Goal: Task Accomplishment & Management: Manage account settings

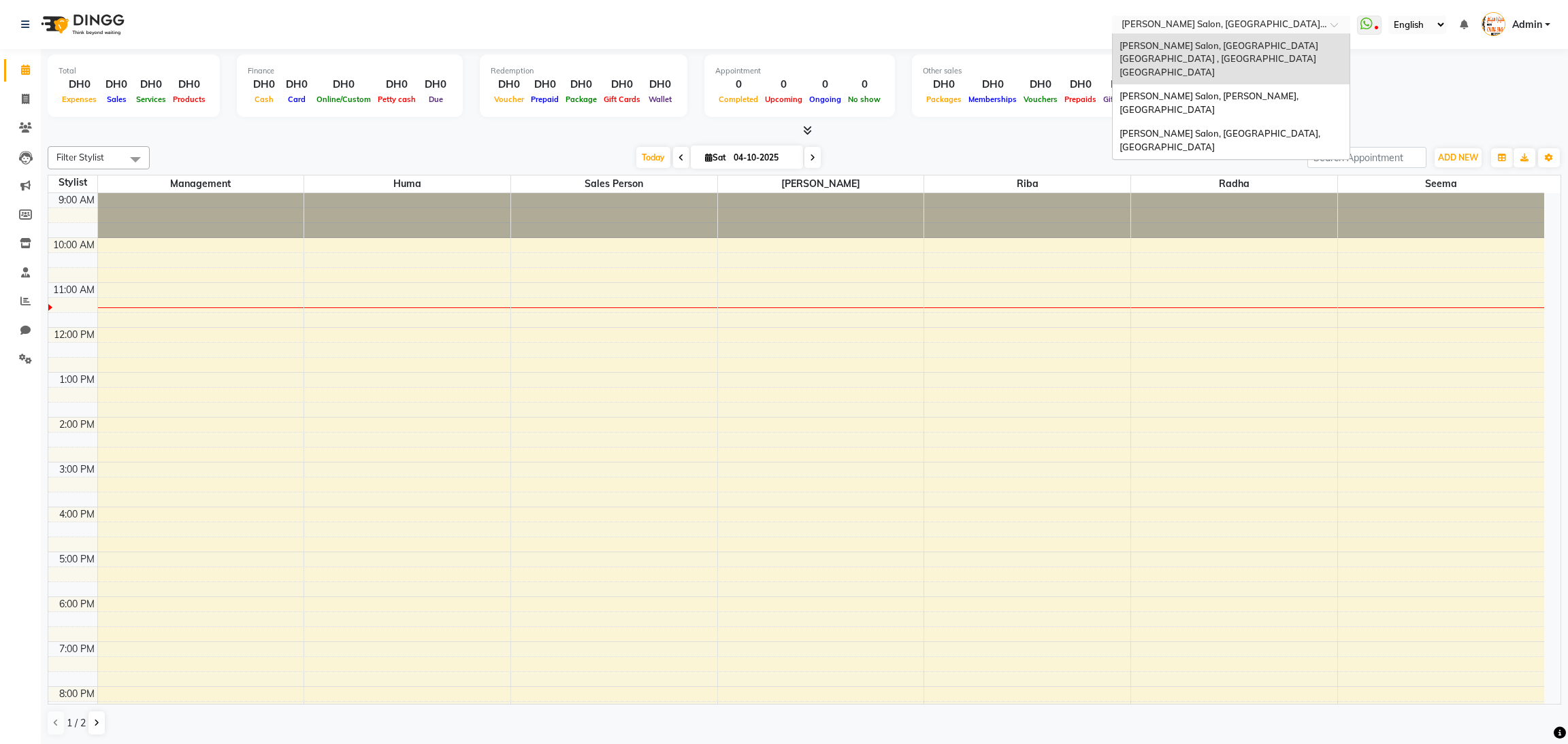
click at [1336, 26] on span at bounding box center [1339, 29] width 17 height 14
click at [1276, 128] on span "[PERSON_NAME] Salon, [GEOGRAPHIC_DATA], [GEOGRAPHIC_DATA]" at bounding box center [1220, 140] width 202 height 25
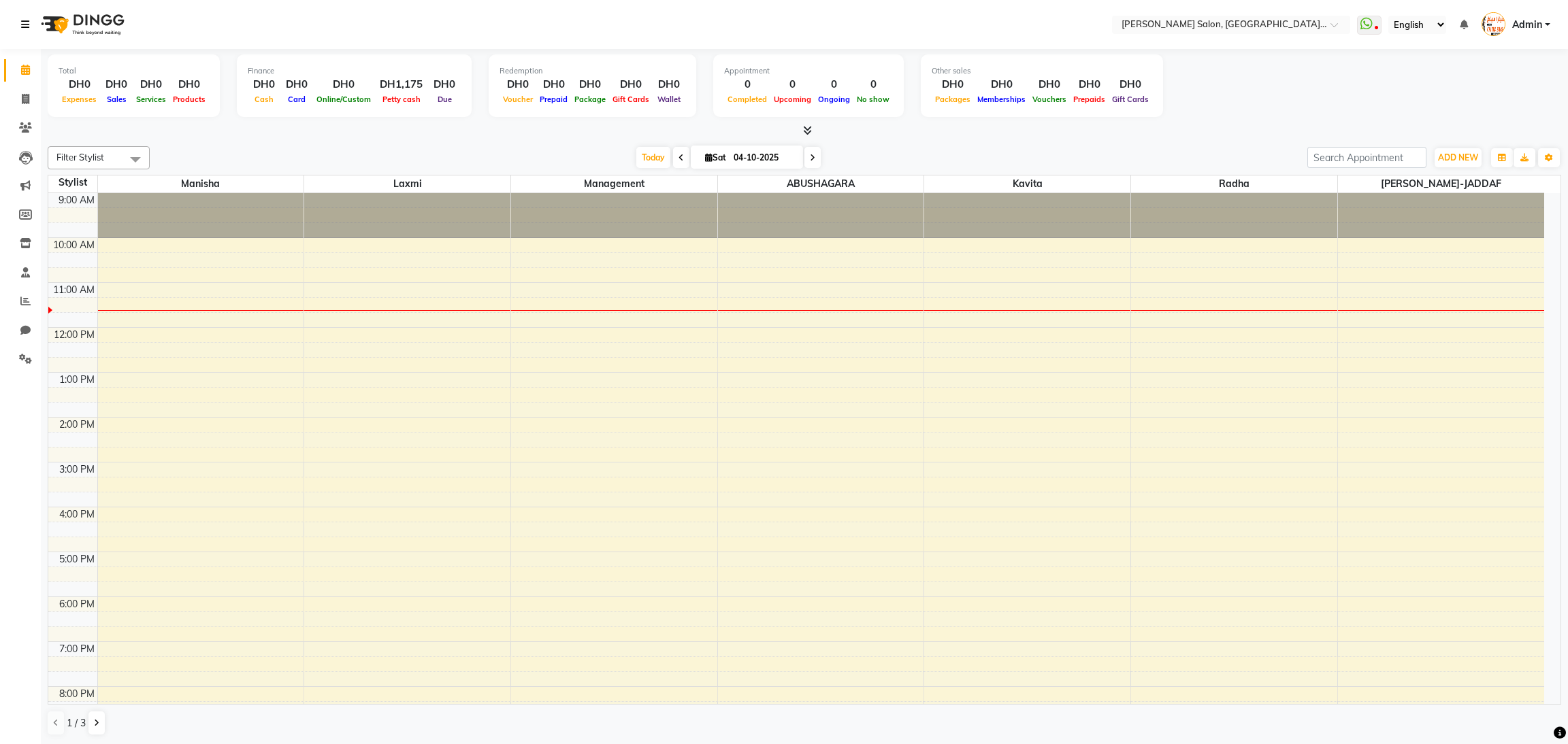
click at [26, 21] on icon at bounding box center [25, 25] width 8 height 10
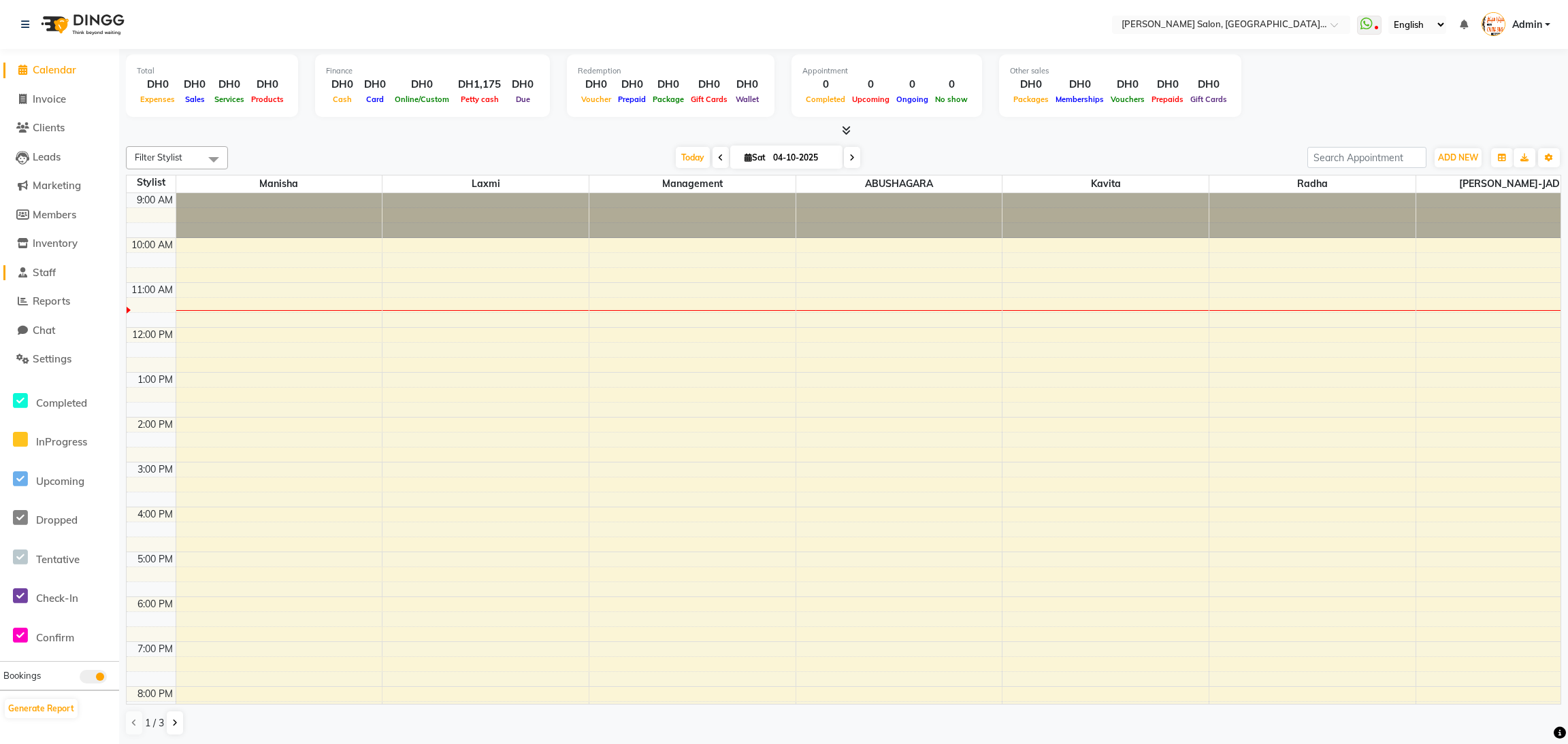
click at [48, 270] on span "Staff" at bounding box center [44, 272] width 23 height 13
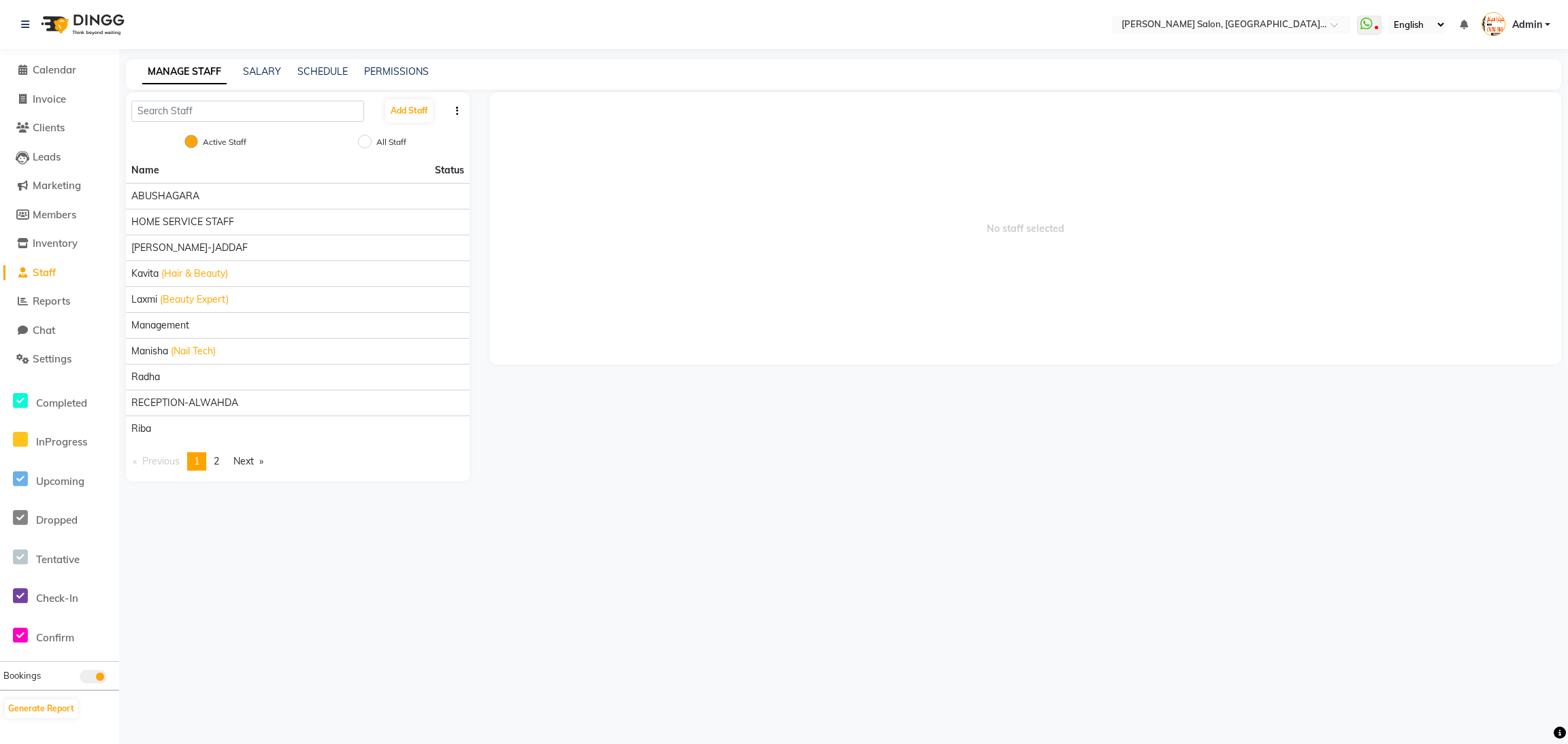
click at [55, 277] on span "Staff" at bounding box center [44, 272] width 23 height 13
click at [58, 355] on span "Settings" at bounding box center [52, 358] width 39 height 13
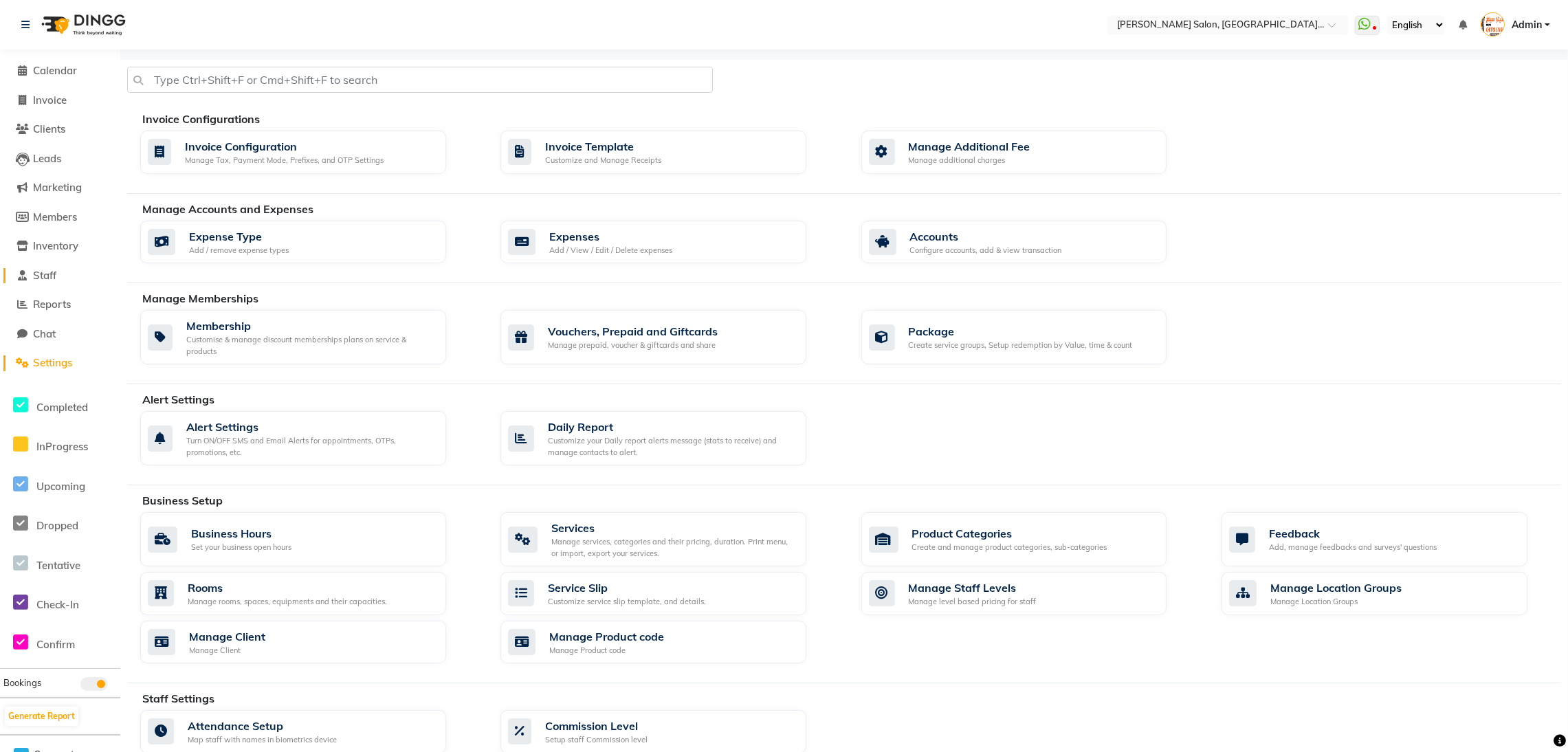
click at [47, 269] on span "Staff" at bounding box center [45, 275] width 23 height 13
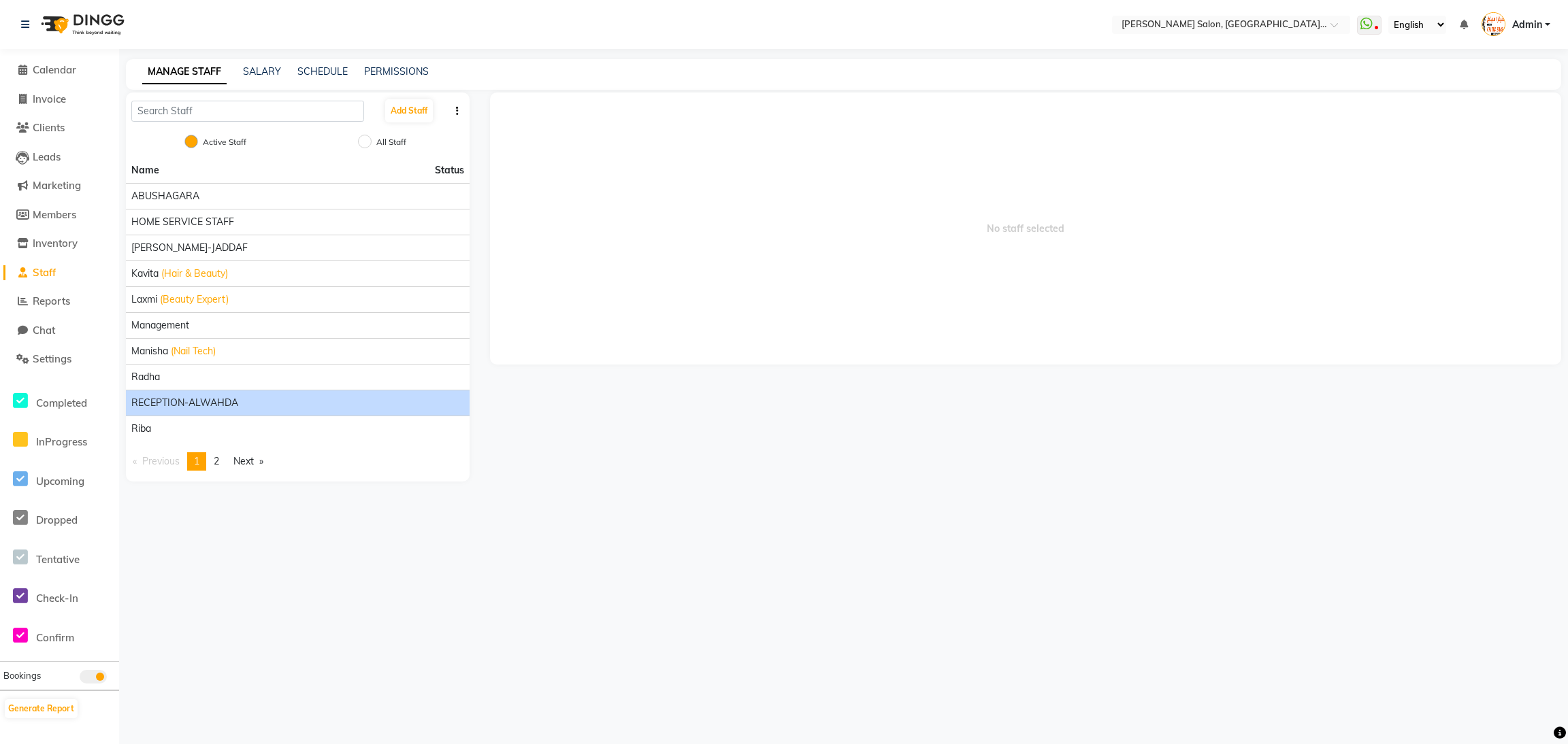
click at [211, 404] on span "RECEPTION-ALWAHDA" at bounding box center [185, 403] width 107 height 14
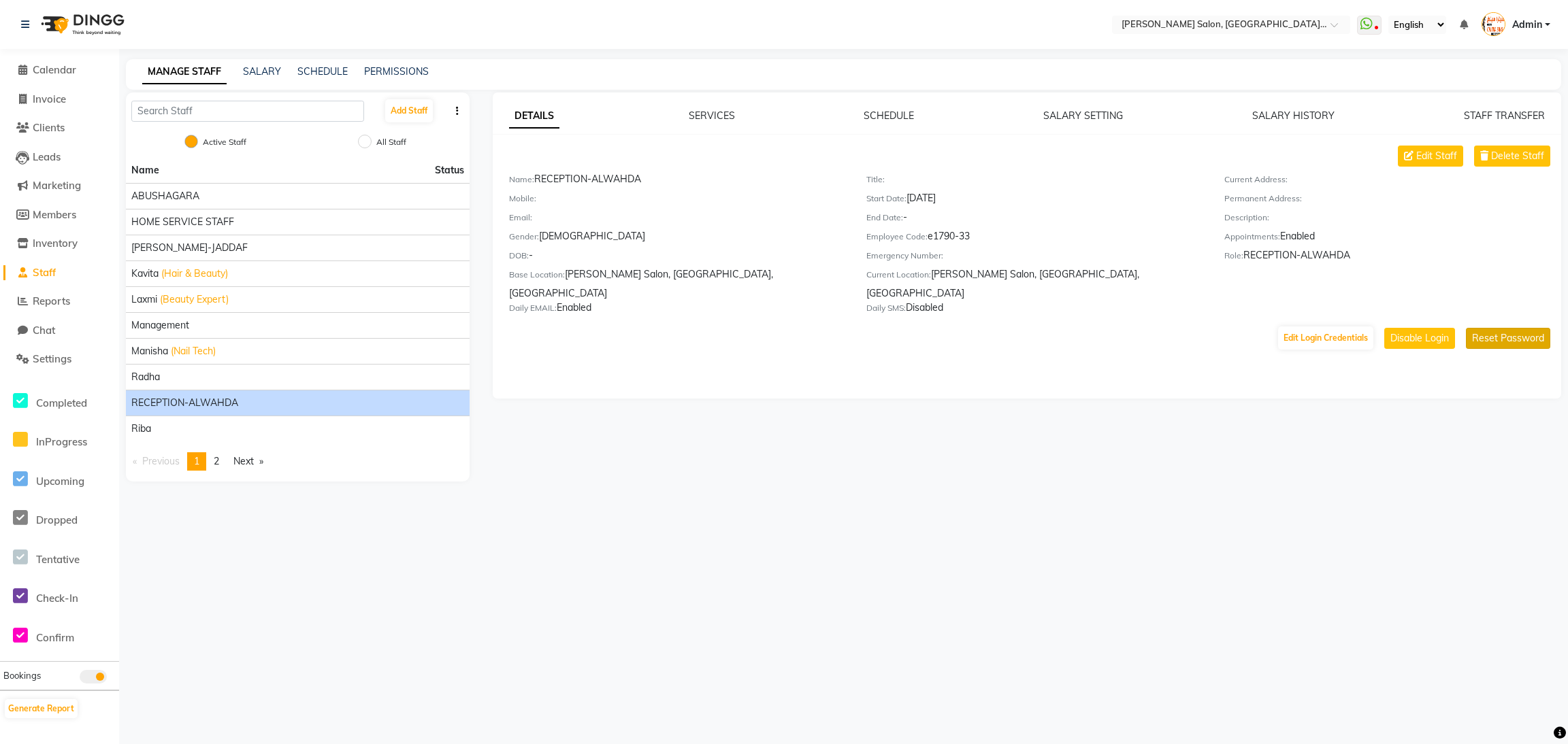
click at [1485, 328] on button "Reset Password" at bounding box center [1508, 338] width 85 height 21
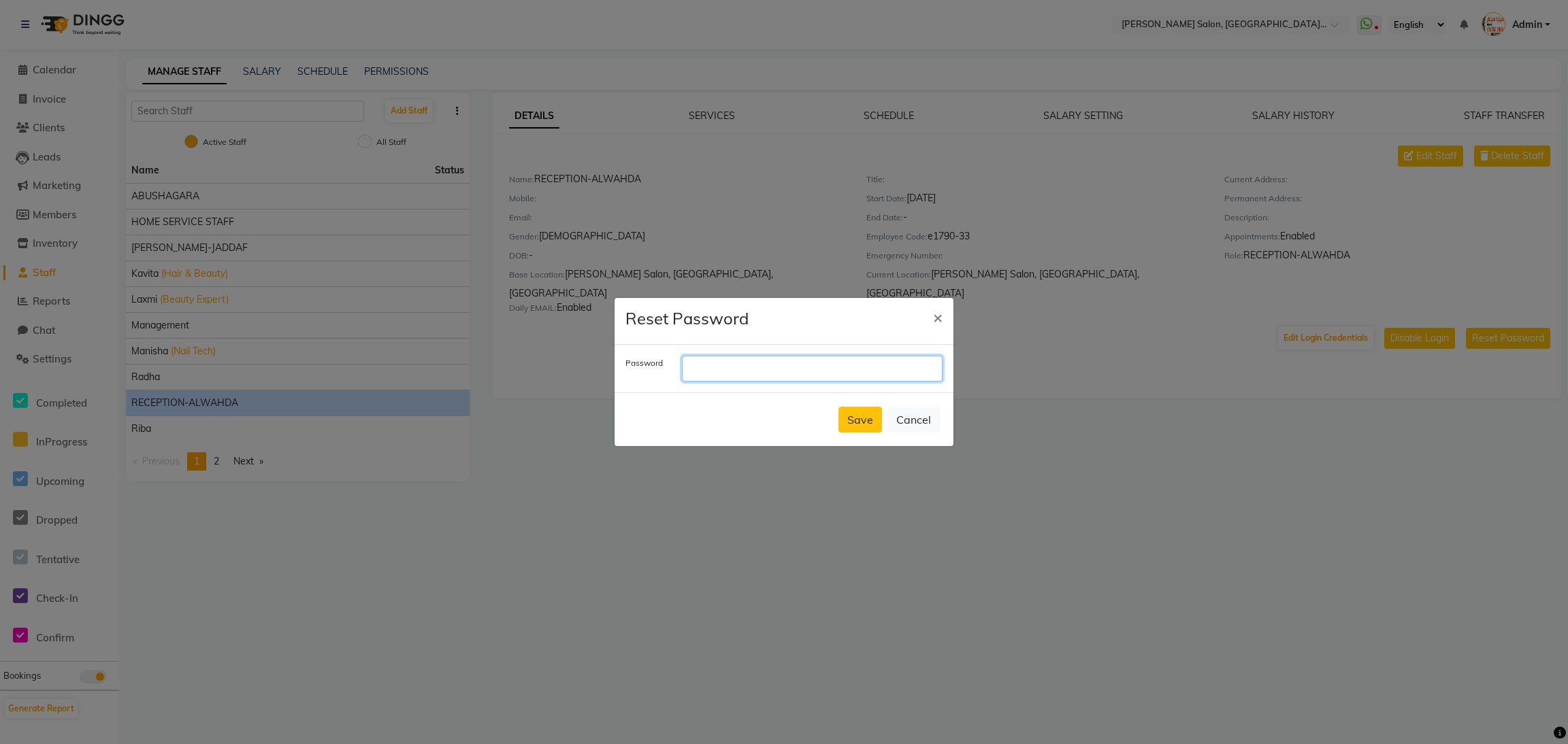
click at [745, 367] on input "text" at bounding box center [812, 369] width 260 height 26
type input "pony"
click at [851, 418] on button "Save" at bounding box center [860, 420] width 44 height 26
